Goal: Information Seeking & Learning: Learn about a topic

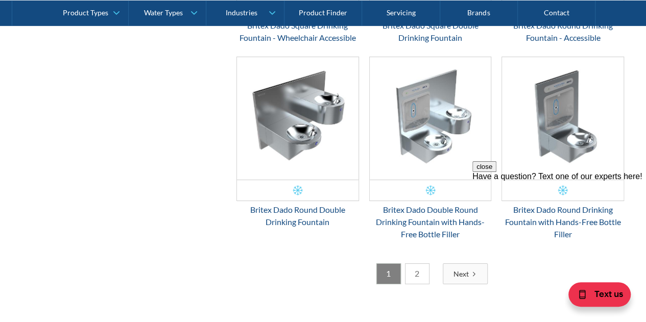
scroll to position [1909, 0]
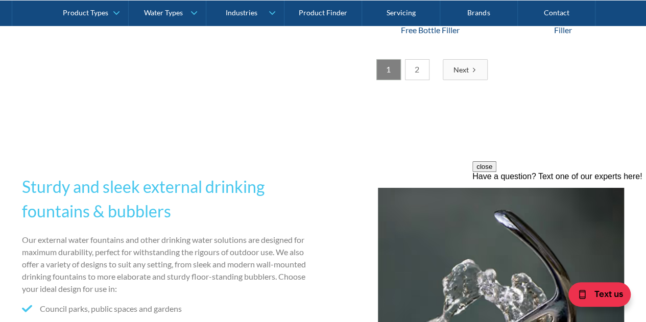
click at [468, 63] on link "Next" at bounding box center [464, 69] width 45 height 21
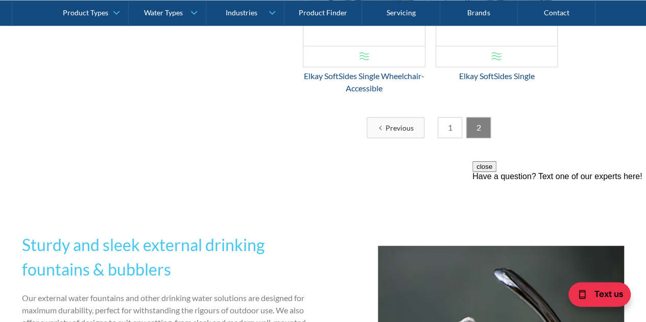
scroll to position [1296, 0]
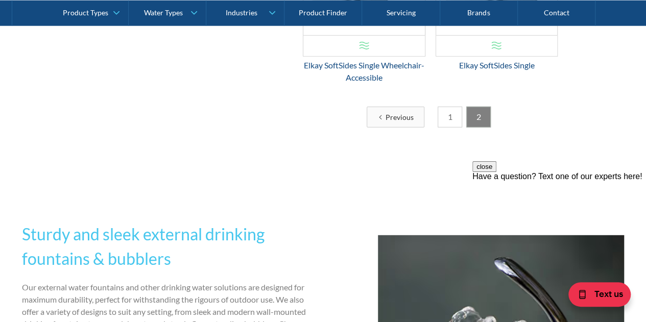
click at [405, 116] on div "Previous" at bounding box center [399, 117] width 28 height 11
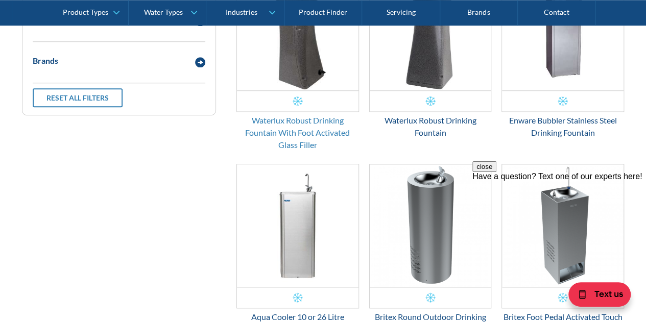
scroll to position [684, 0]
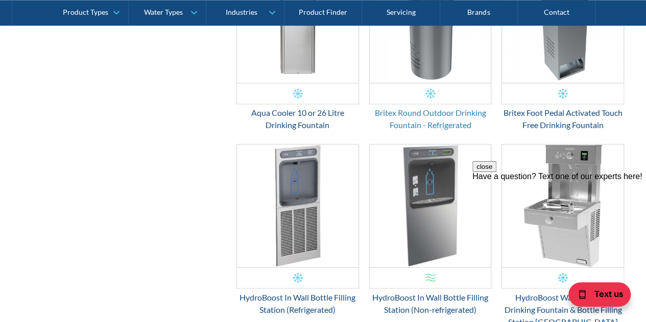
click at [433, 122] on div "Britex Round Outdoor Drinking Fountain - Refrigerated" at bounding box center [430, 119] width 122 height 24
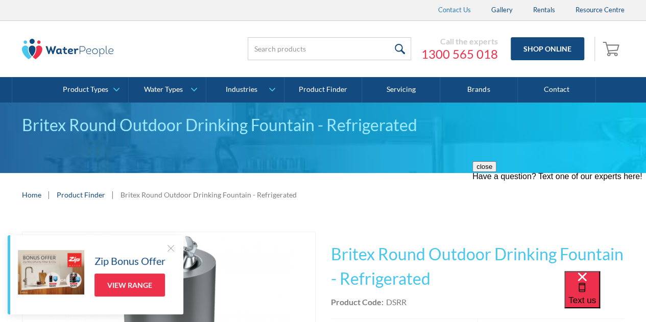
click at [457, 9] on link "Contact Us" at bounding box center [454, 10] width 53 height 20
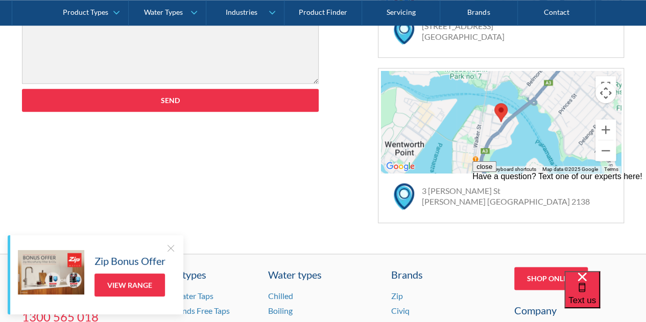
scroll to position [817, 0]
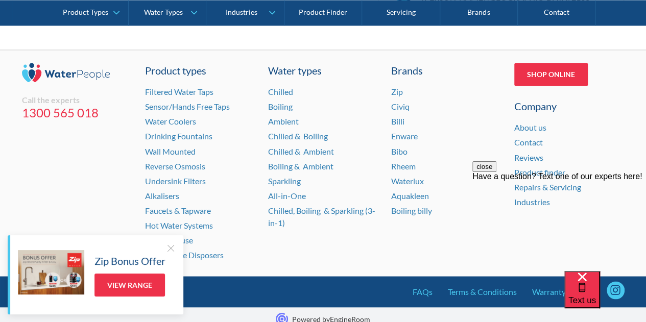
click at [171, 247] on div at bounding box center [170, 248] width 10 height 10
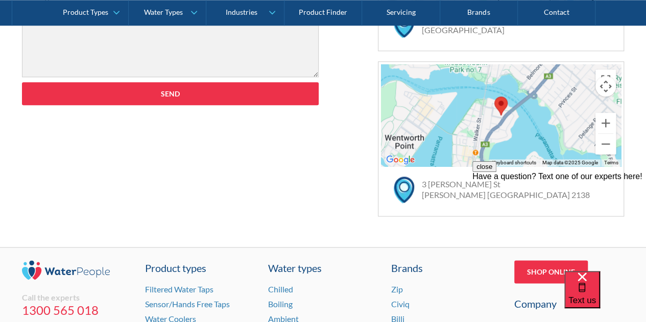
scroll to position [0, 0]
